Goal: Transaction & Acquisition: Purchase product/service

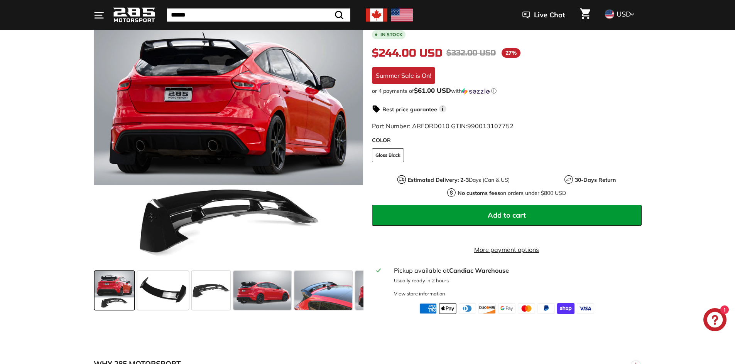
scroll to position [154, 0]
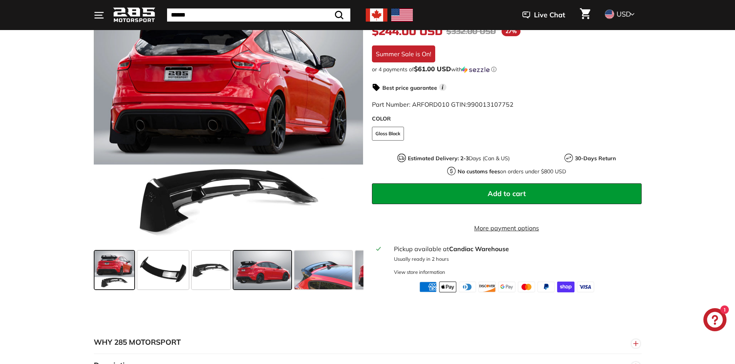
click at [255, 272] on span at bounding box center [262, 270] width 58 height 39
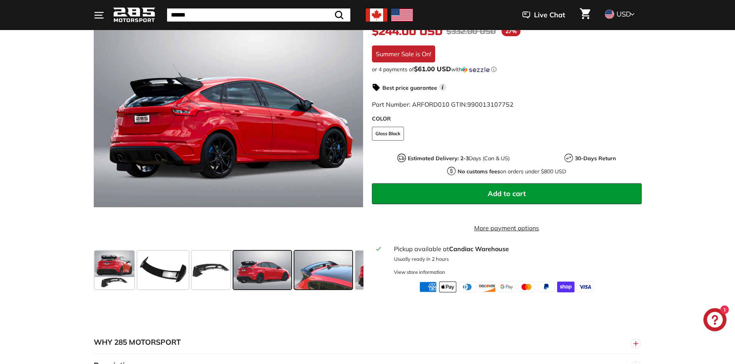
click at [310, 277] on span at bounding box center [323, 270] width 58 height 39
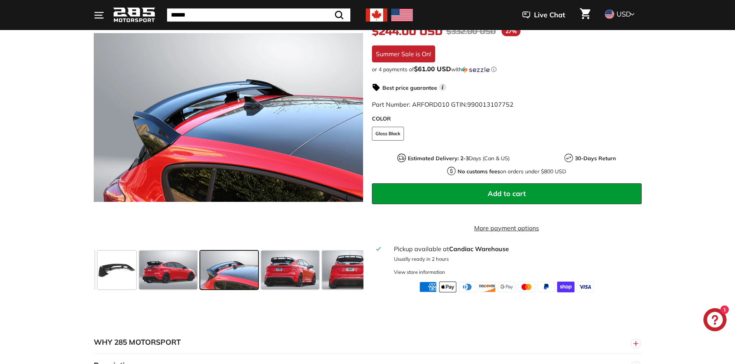
scroll to position [0, 95]
click at [308, 280] on span at bounding box center [289, 270] width 58 height 39
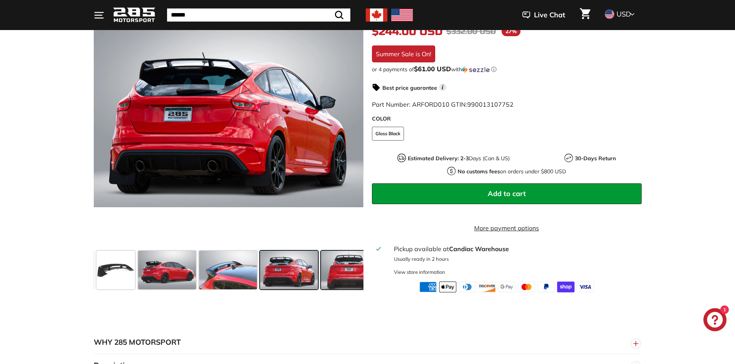
click at [328, 286] on span at bounding box center [350, 270] width 58 height 39
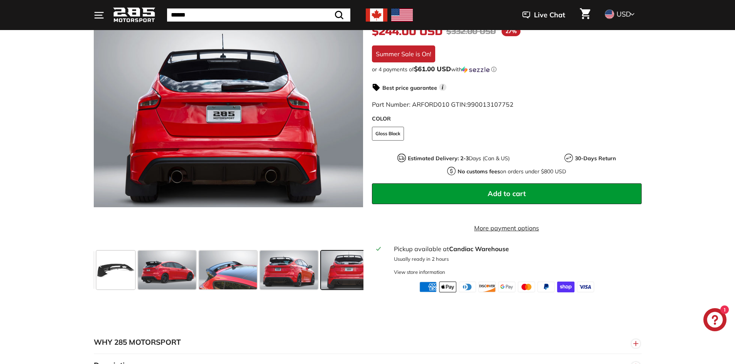
scroll to position [0, 154]
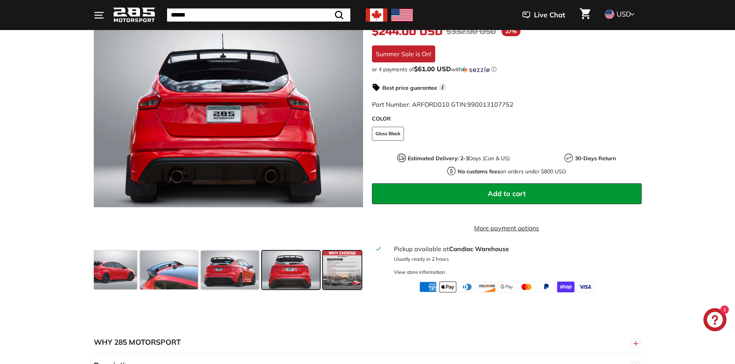
click at [332, 282] on span at bounding box center [342, 270] width 39 height 39
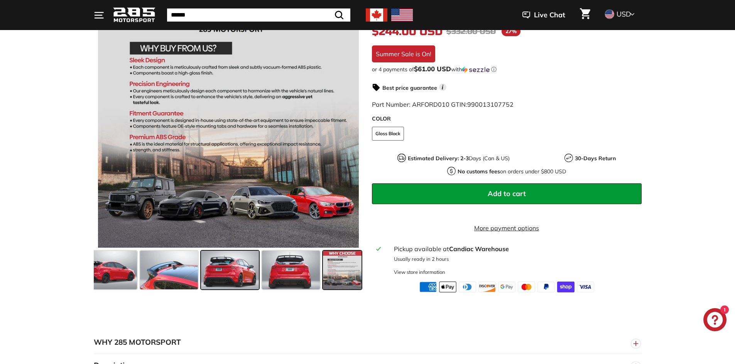
click at [238, 278] on span at bounding box center [230, 270] width 58 height 39
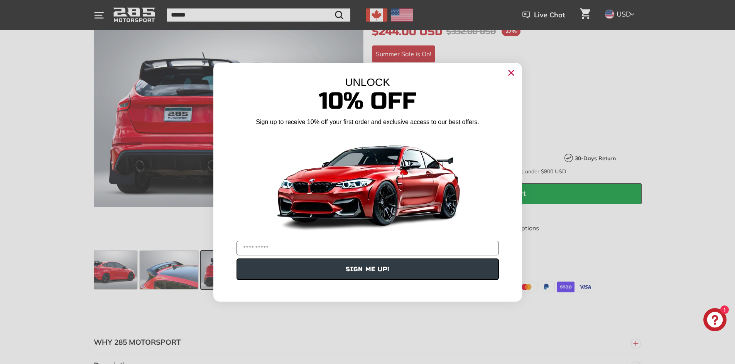
click at [515, 69] on circle "Close dialog" at bounding box center [511, 73] width 12 height 12
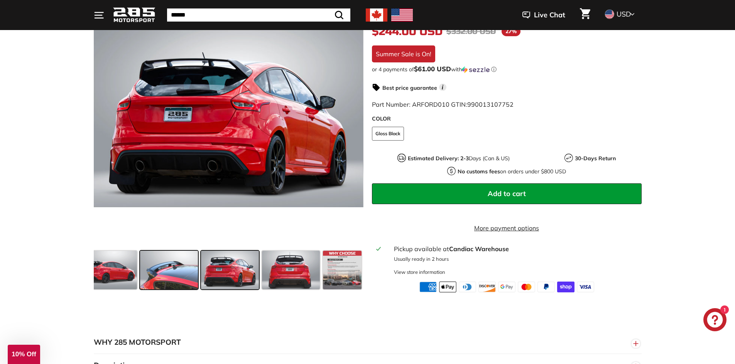
click at [166, 278] on span at bounding box center [169, 270] width 58 height 39
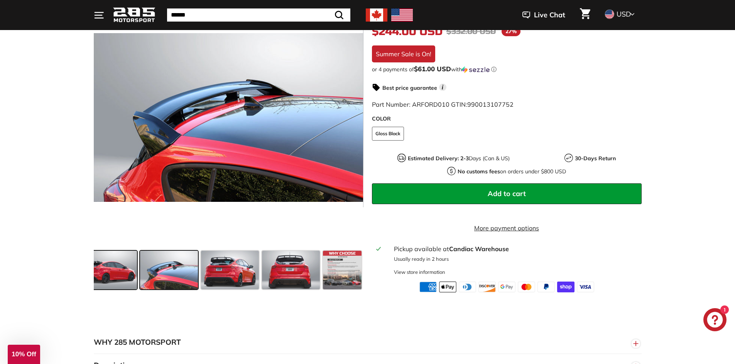
click at [116, 277] on span at bounding box center [108, 270] width 58 height 39
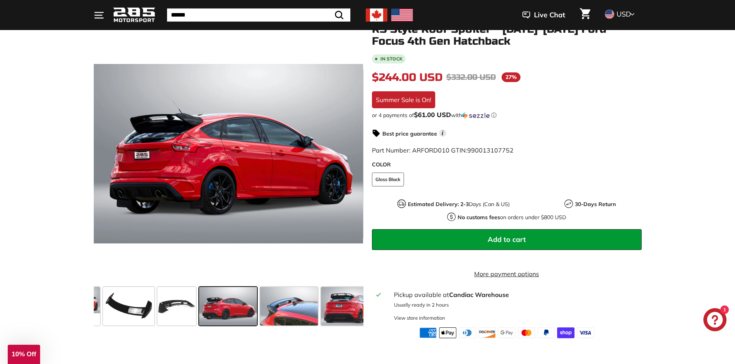
scroll to position [77, 0]
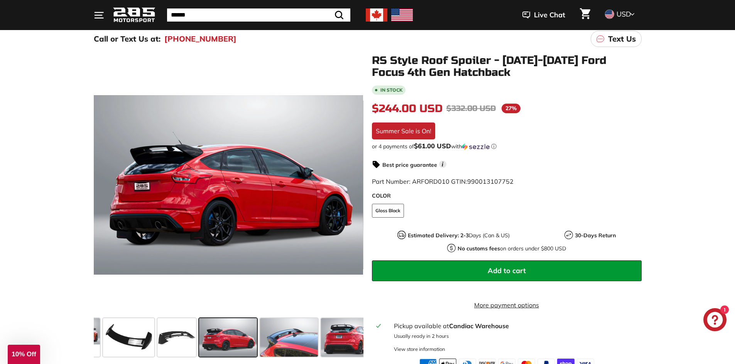
click at [379, 12] on img at bounding box center [377, 14] width 22 height 13
click at [375, 18] on img at bounding box center [377, 14] width 22 height 13
click at [371, 18] on img at bounding box center [377, 14] width 22 height 13
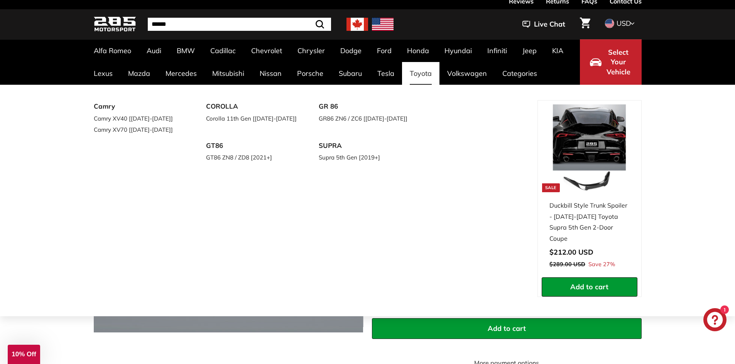
scroll to position [39, 0]
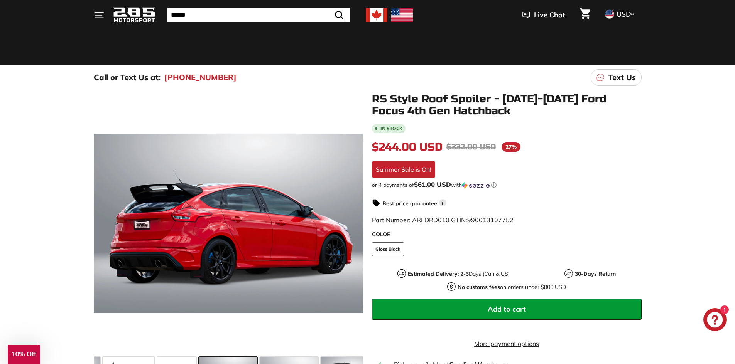
click at [430, 148] on span "$244.00 USD" at bounding box center [407, 147] width 71 height 13
click at [432, 185] on span "$61.00 USD" at bounding box center [432, 185] width 37 height 8
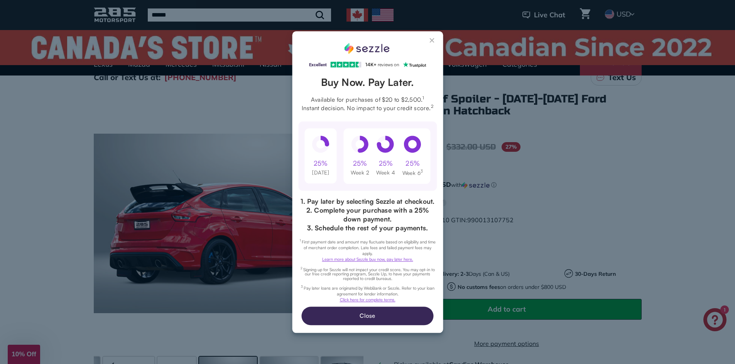
scroll to position [0, 0]
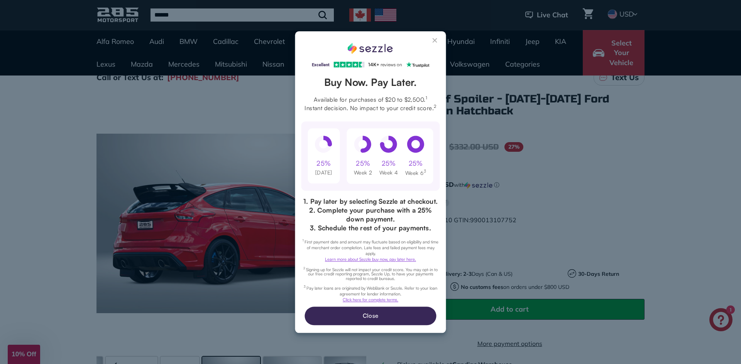
click at [436, 40] on button "Close Sezzle Modal" at bounding box center [434, 41] width 9 height 9
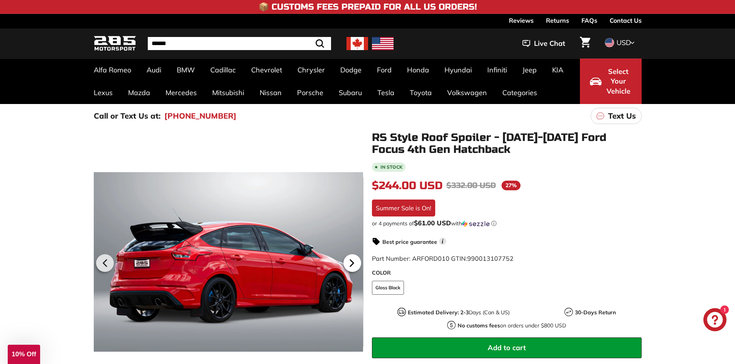
click at [351, 258] on icon at bounding box center [352, 264] width 18 height 18
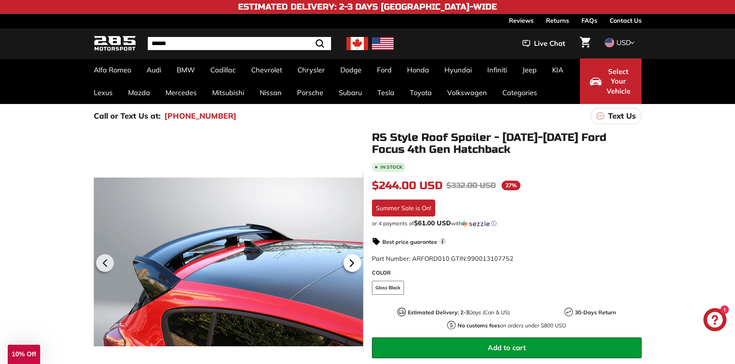
click at [351, 259] on icon at bounding box center [352, 264] width 18 height 18
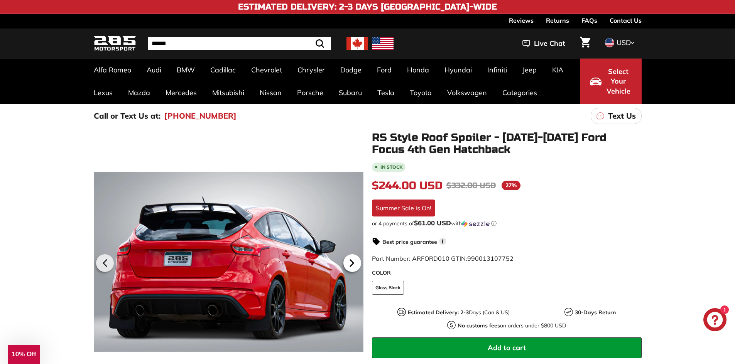
scroll to position [0, 154]
click at [112, 267] on icon at bounding box center [105, 264] width 18 height 18
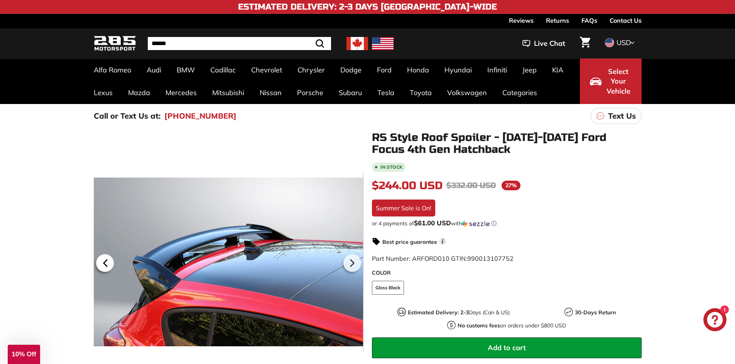
click at [115, 266] on div at bounding box center [105, 264] width 22 height 22
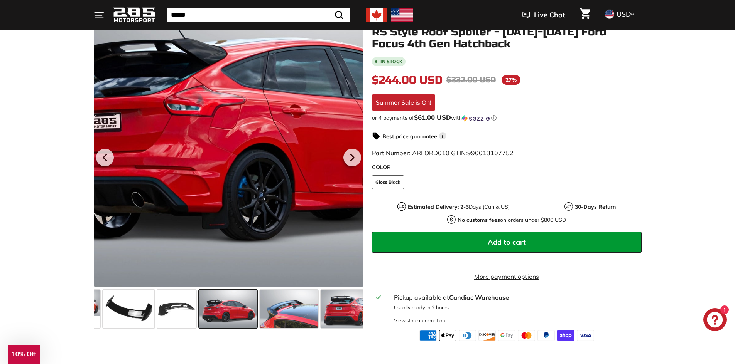
scroll to position [193, 0]
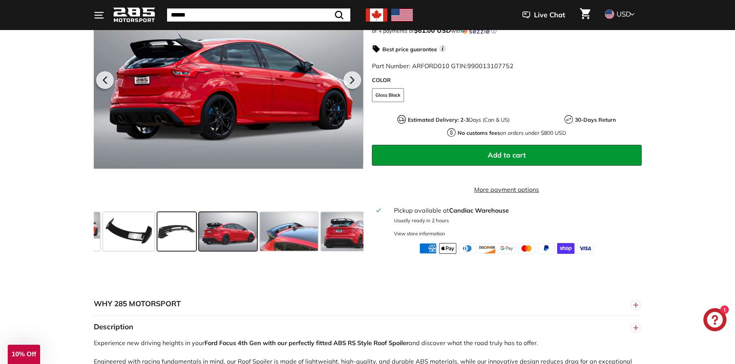
click at [173, 247] on span at bounding box center [176, 232] width 39 height 39
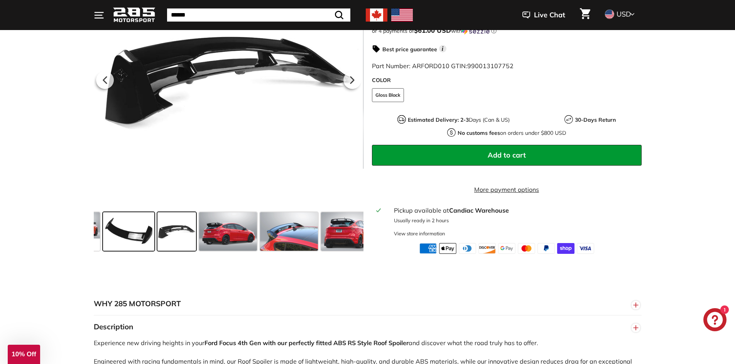
click at [127, 243] on span at bounding box center [128, 232] width 51 height 39
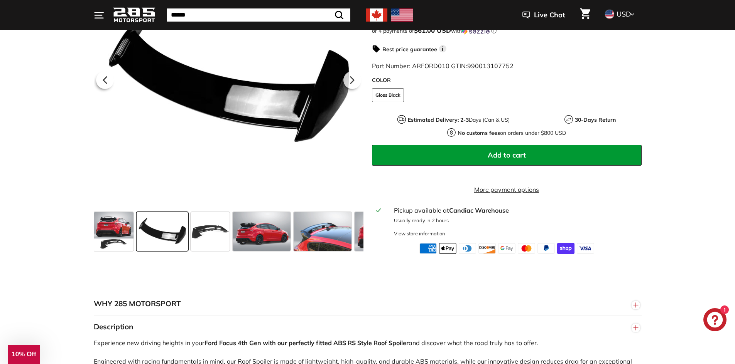
scroll to position [0, 0]
click at [121, 247] on span at bounding box center [114, 232] width 40 height 39
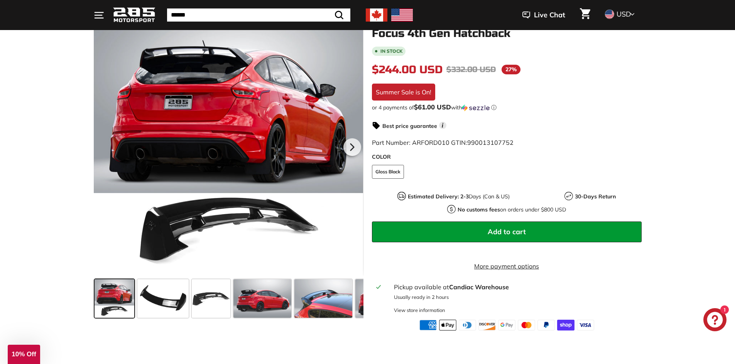
scroll to position [116, 0]
